Goal: Task Accomplishment & Management: Manage account settings

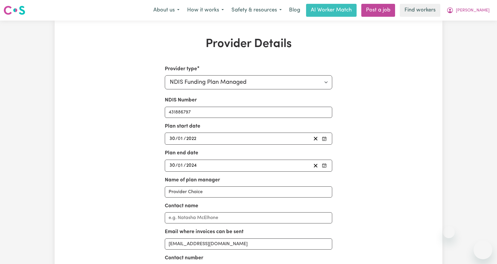
select select "NDIS_FUNDING_PLAN_MANAGED"
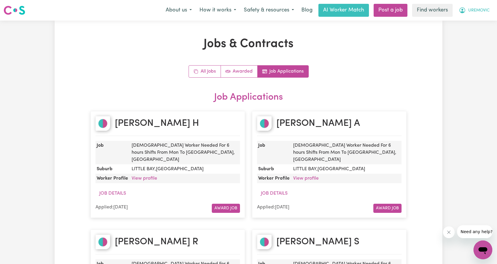
click at [472, 8] on span "UREMOVIC" at bounding box center [478, 10] width 21 height 6
click at [466, 37] on link "Logout" at bounding box center [470, 33] width 46 height 11
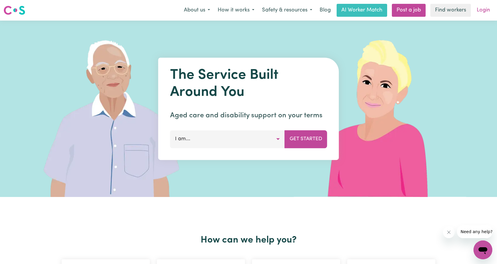
click at [485, 7] on link "Login" at bounding box center [483, 10] width 20 height 13
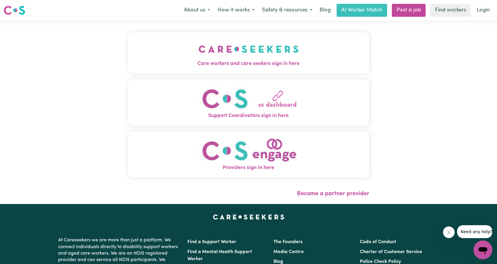
click at [199, 46] on img "Care workers and care seekers sign in here" at bounding box center [249, 49] width 100 height 22
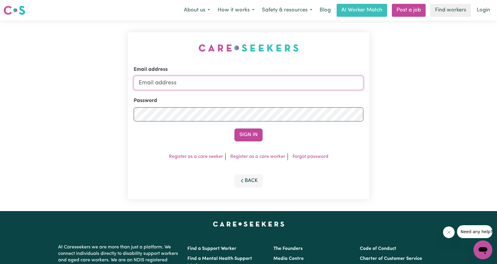
click at [246, 82] on input "Email address" at bounding box center [249, 83] width 230 height 14
drag, startPoint x: 169, startPoint y: 83, endPoint x: 269, endPoint y: 94, distance: 101.1
click at [268, 94] on form "Email address superuser~ethan@careseekers.com.au Password Sign In" at bounding box center [249, 104] width 230 height 76
type input "superuser~joshuarcollins-greenland@careseekers.com.au"
click at [240, 147] on div "Email address superuser~joshuarcollins-greenland@careseekers.com.au Password Si…" at bounding box center [249, 115] width 242 height 167
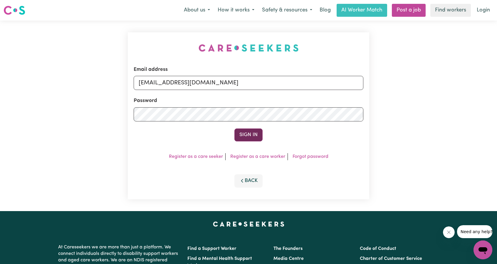
click at [249, 136] on button "Sign In" at bounding box center [249, 134] width 28 height 13
